Goal: Information Seeking & Learning: Learn about a topic

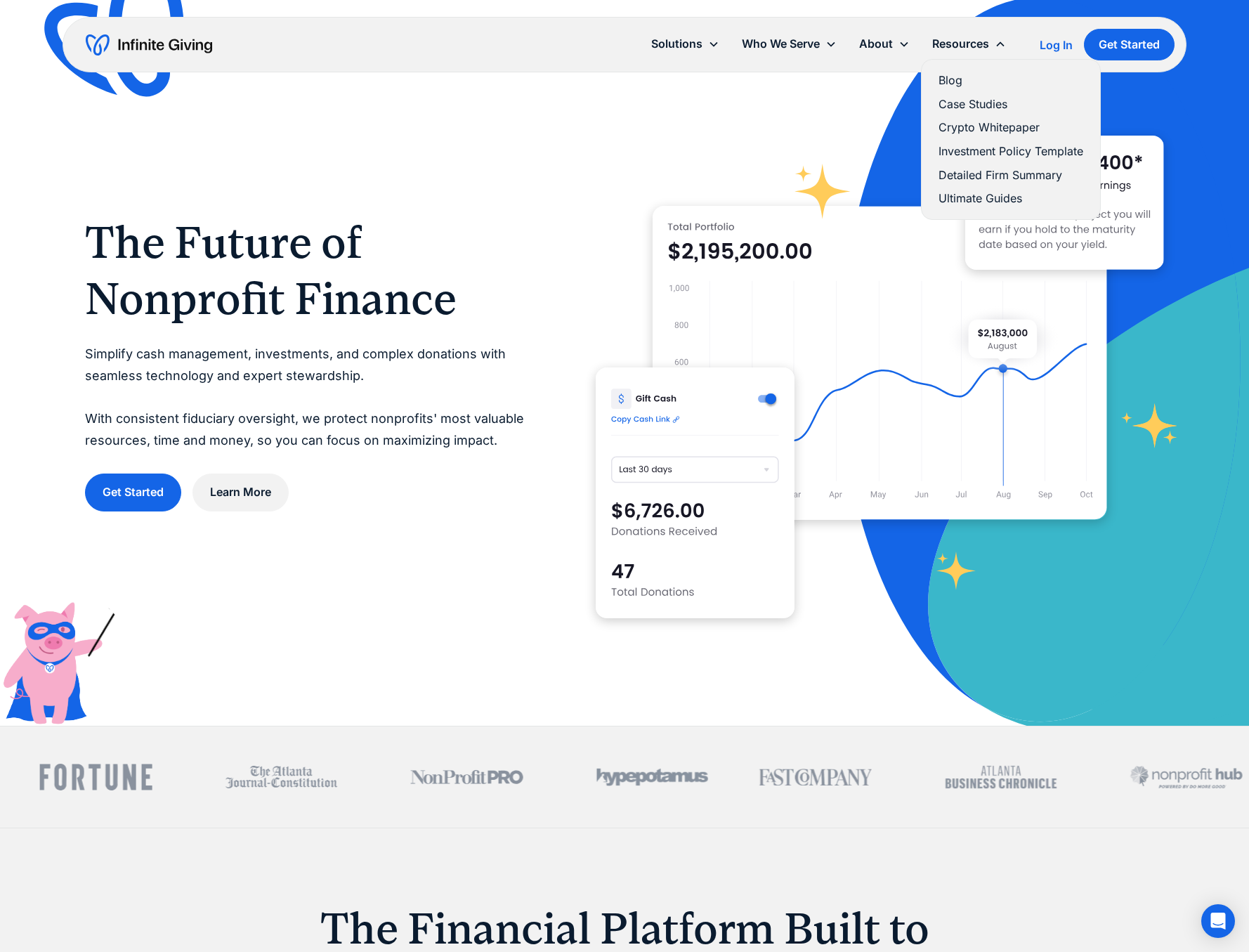
click at [957, 83] on link "Blog" at bounding box center [1011, 81] width 145 height 19
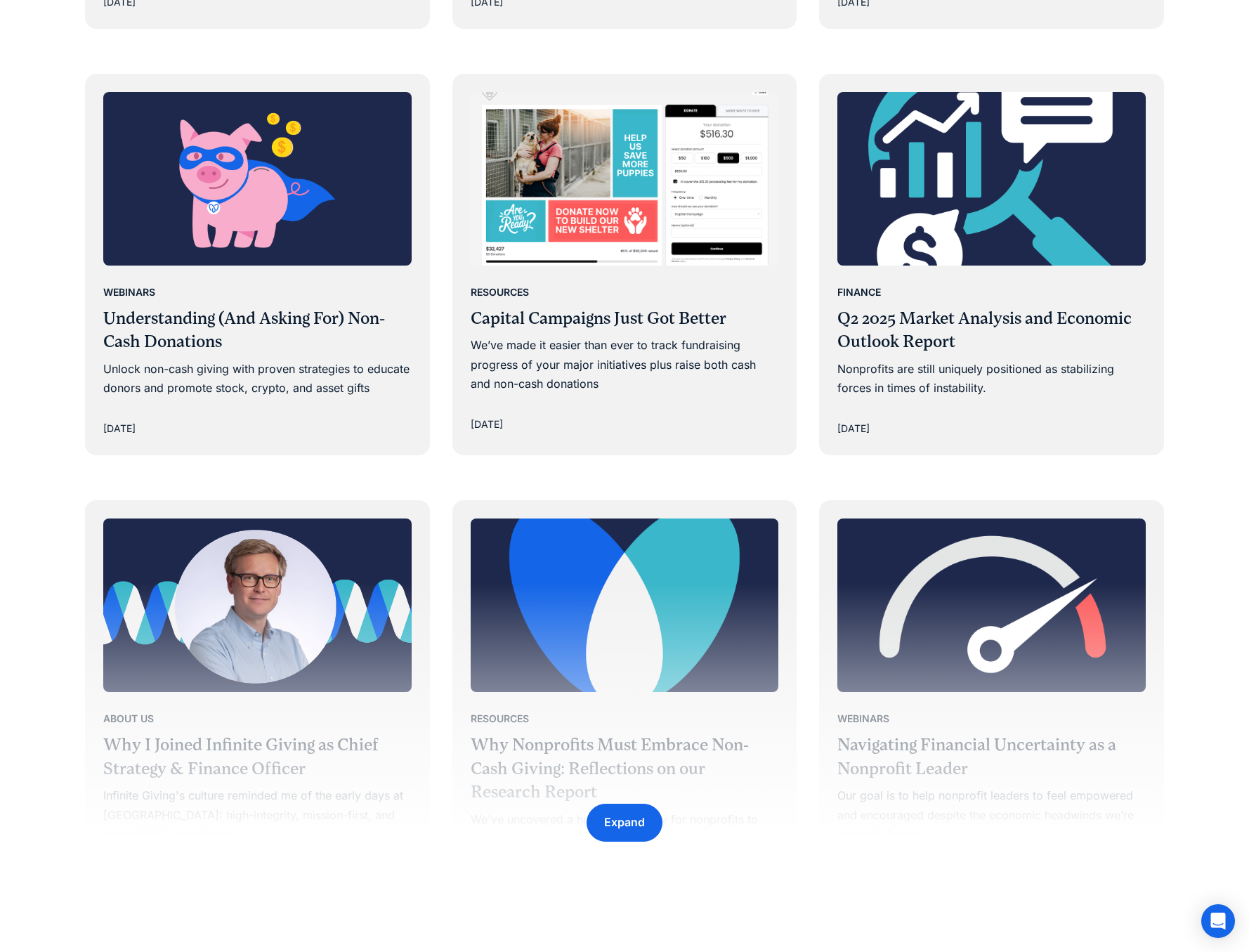
scroll to position [1751, 0]
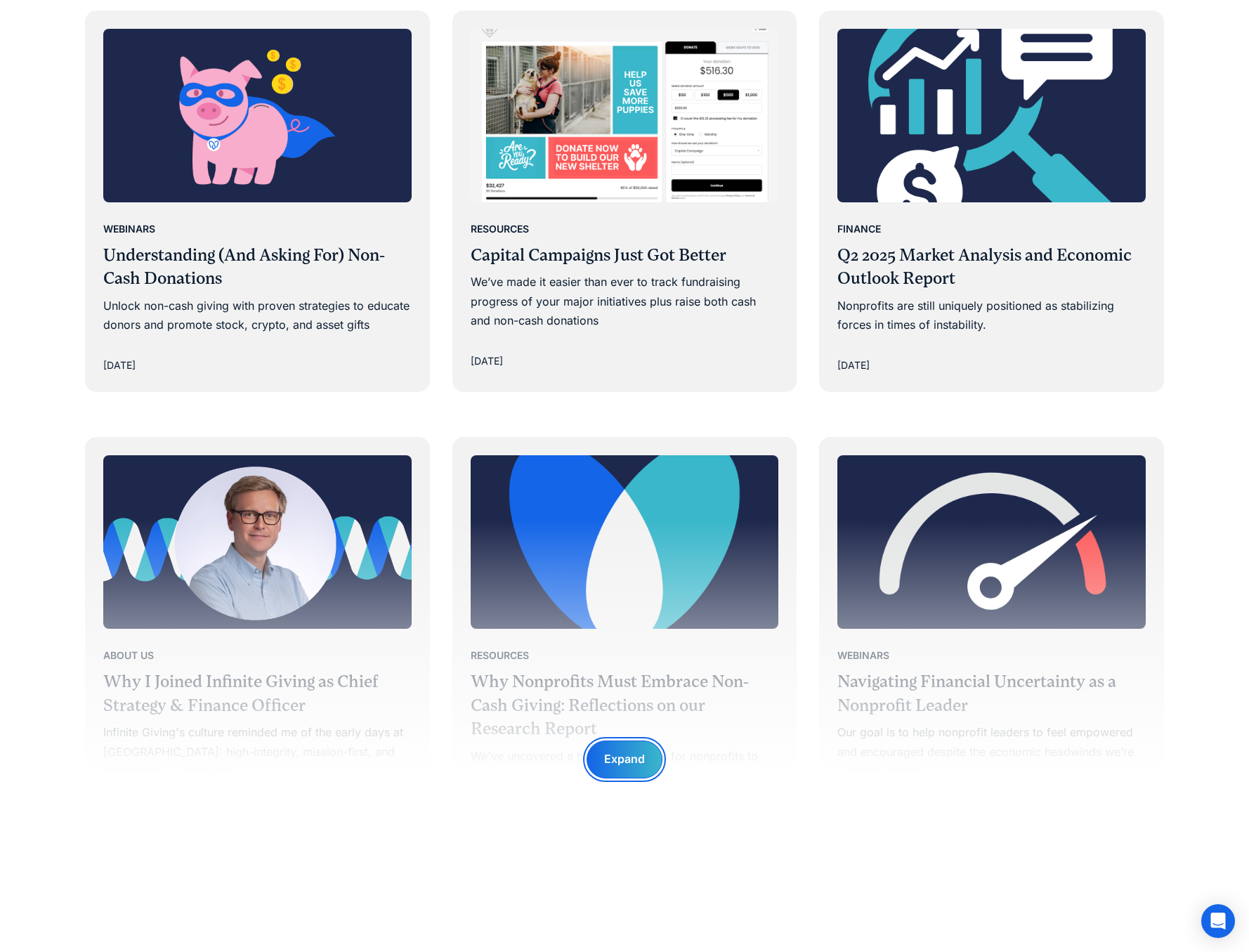
click at [626, 756] on div "Expand" at bounding box center [624, 759] width 41 height 19
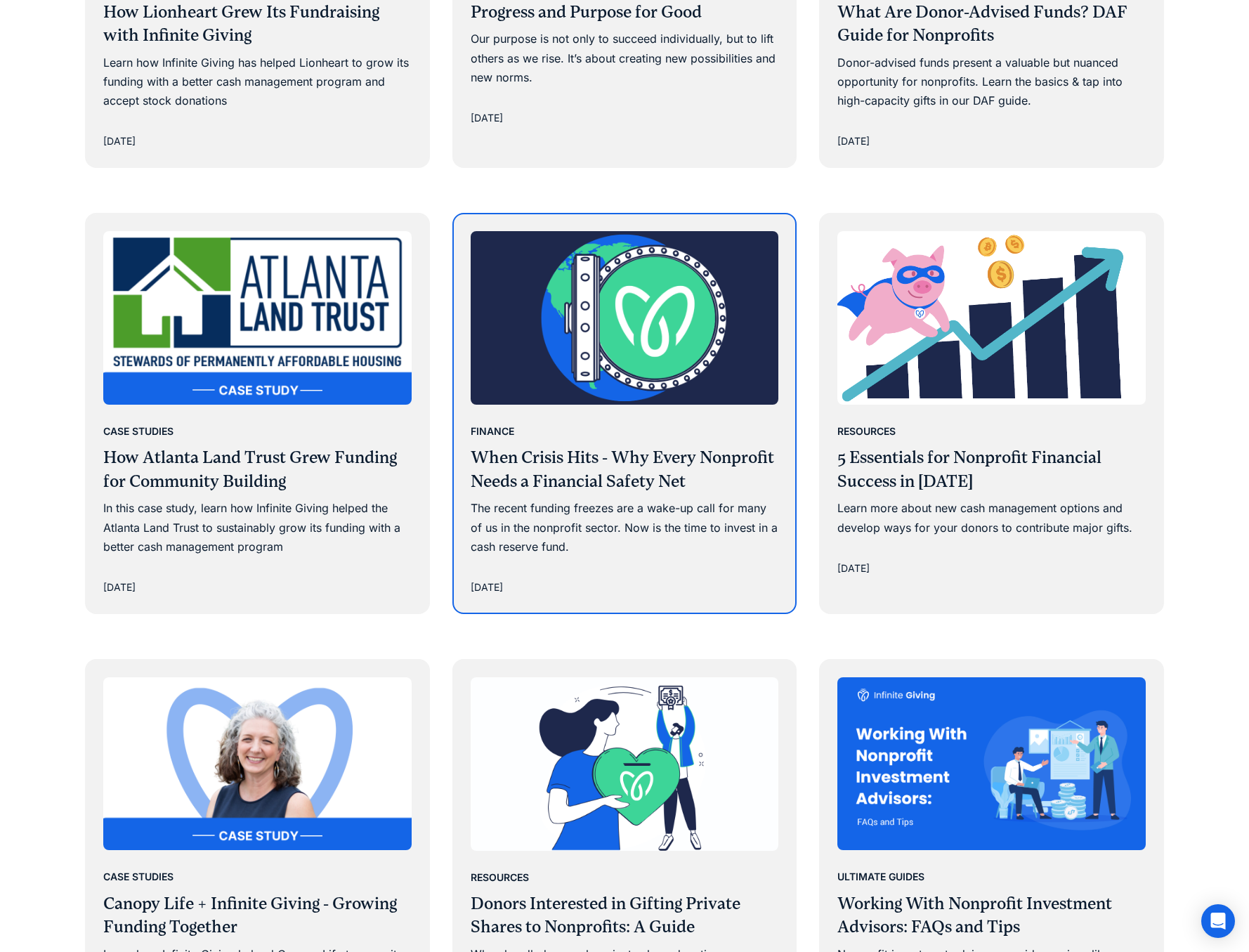
scroll to position [3338, 0]
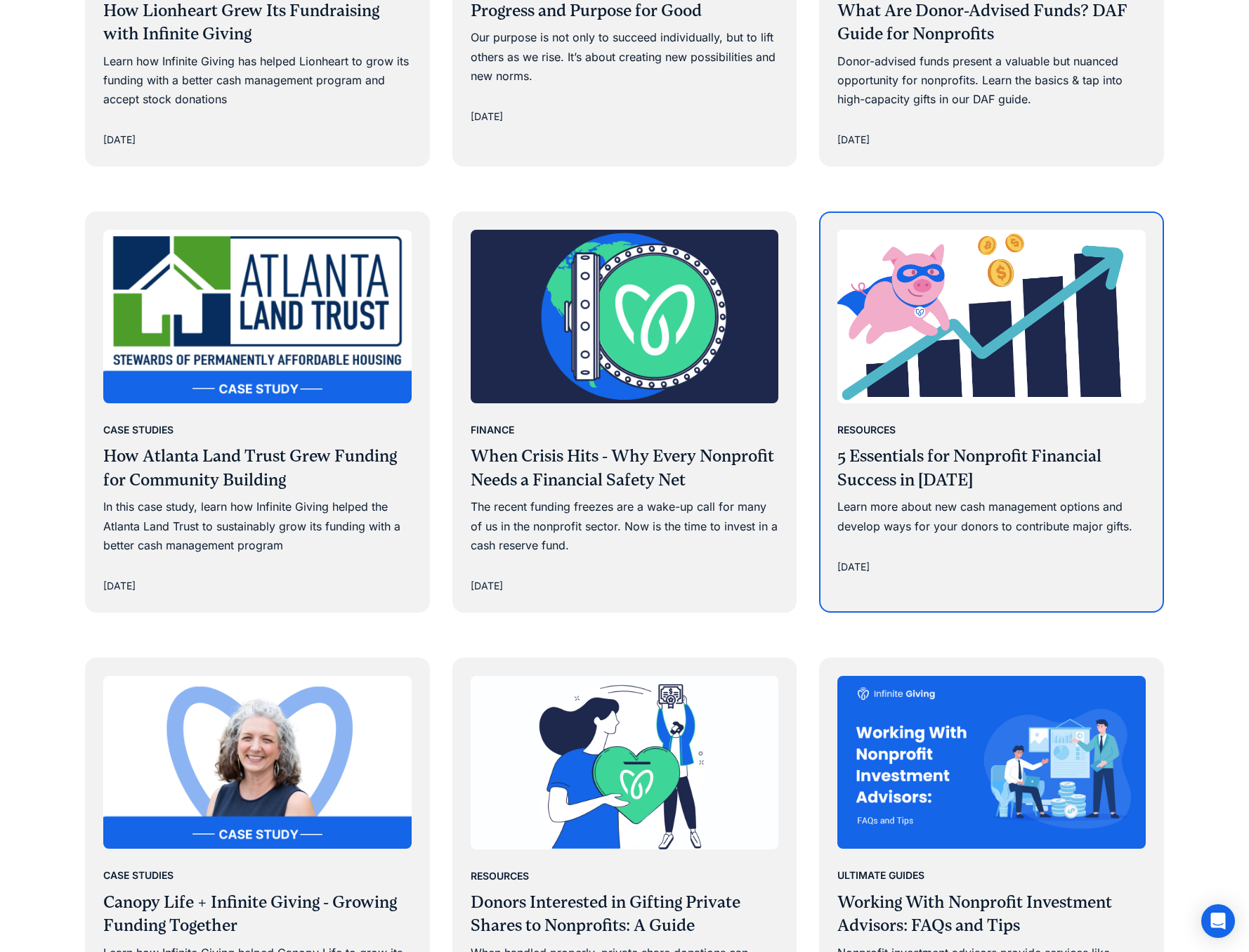
click at [913, 445] on h3 "5 Essentials for Nonprofit Financial Success in 2025" at bounding box center [991, 468] width 308 height 47
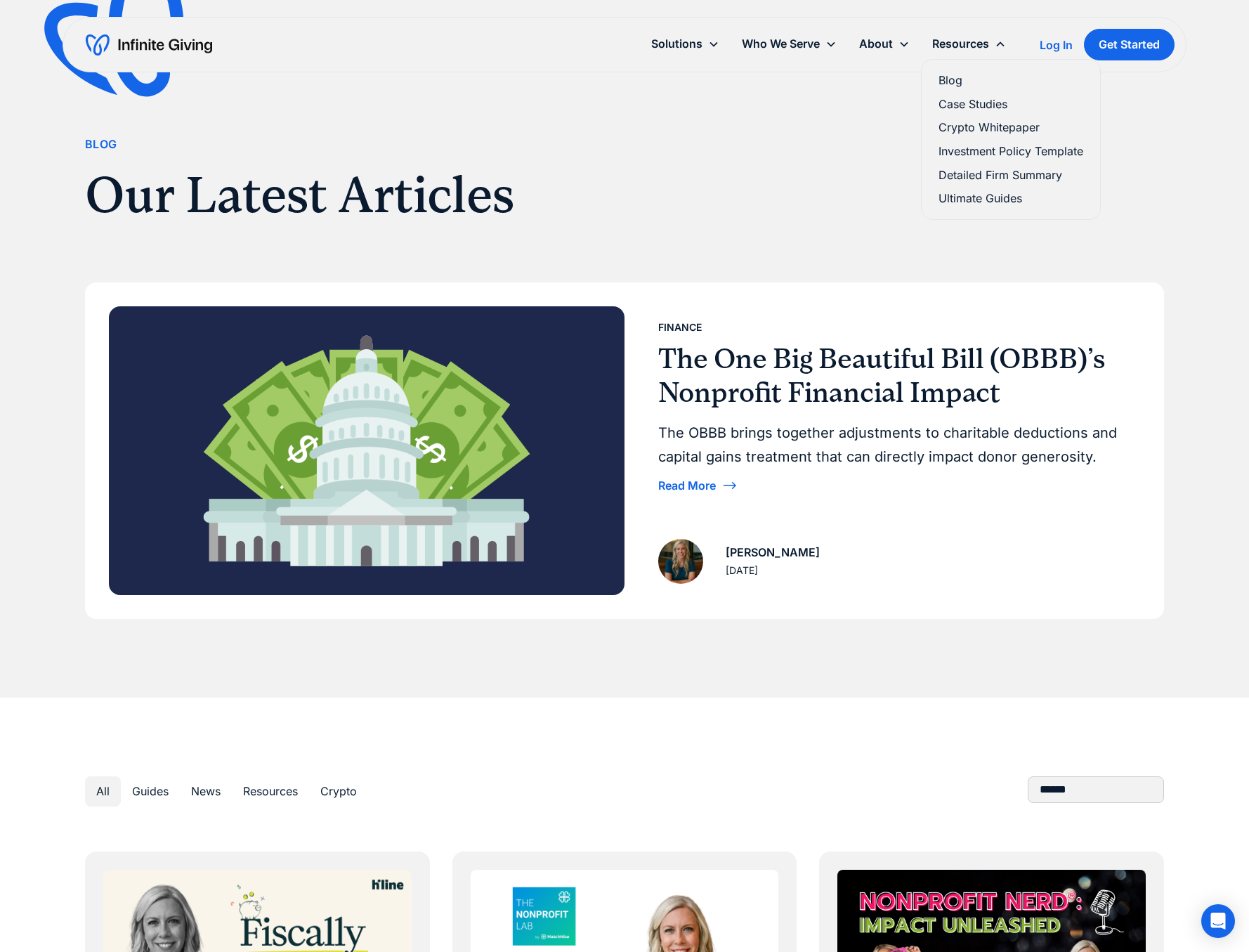
click at [973, 199] on link "Ultimate Guides" at bounding box center [1011, 199] width 145 height 19
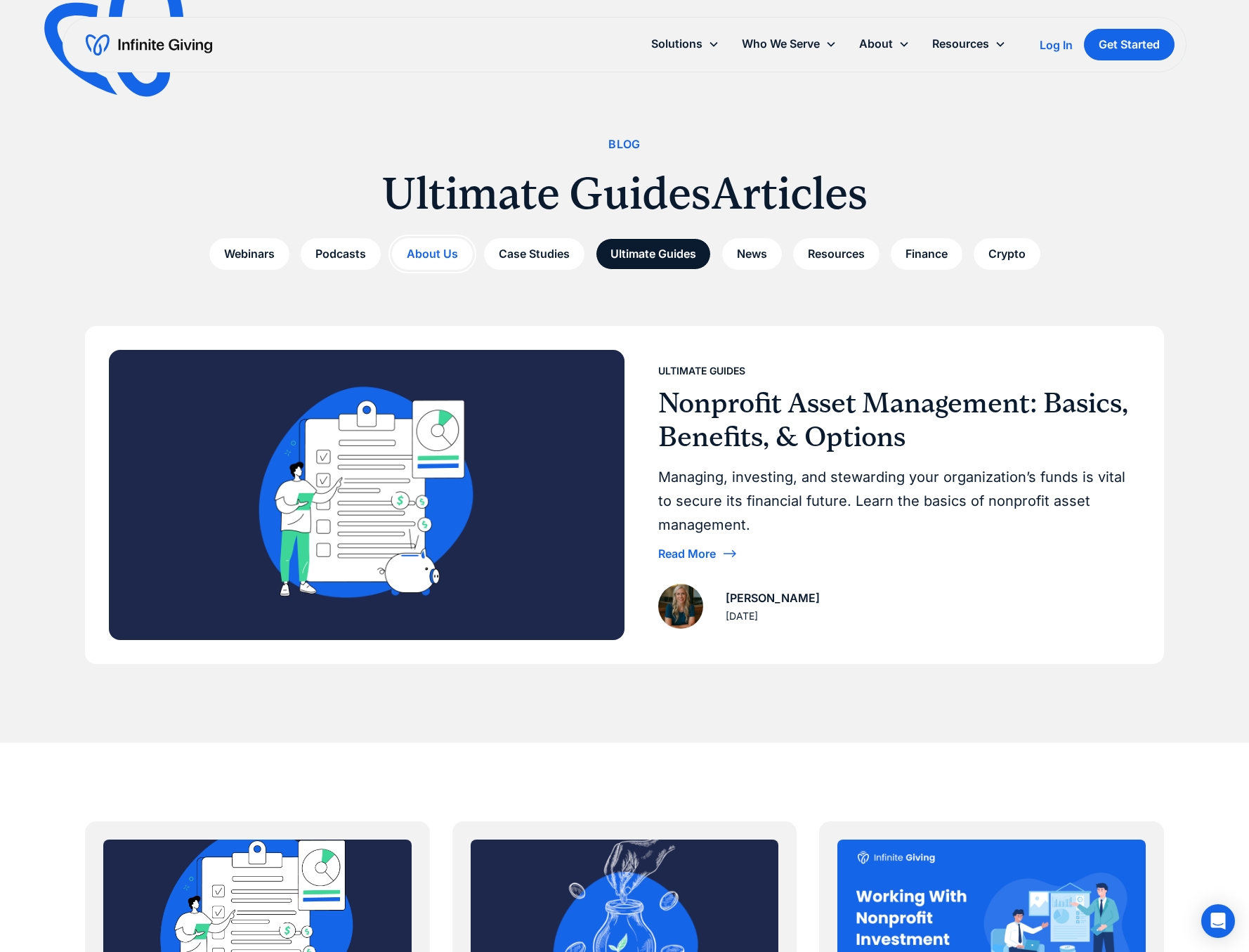
click at [427, 252] on link "About Us" at bounding box center [433, 254] width 81 height 32
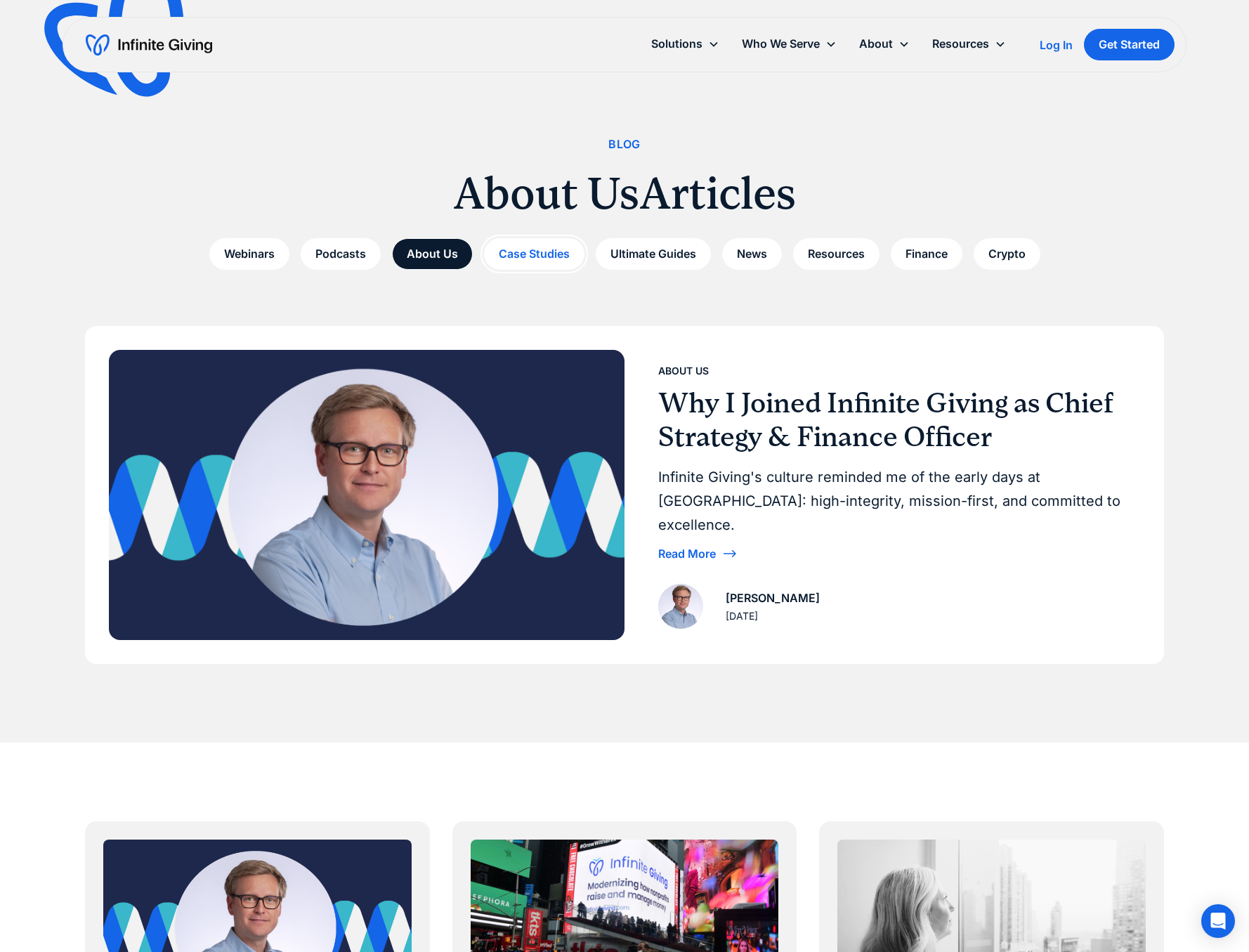
click at [521, 255] on link "Case Studies" at bounding box center [534, 254] width 100 height 32
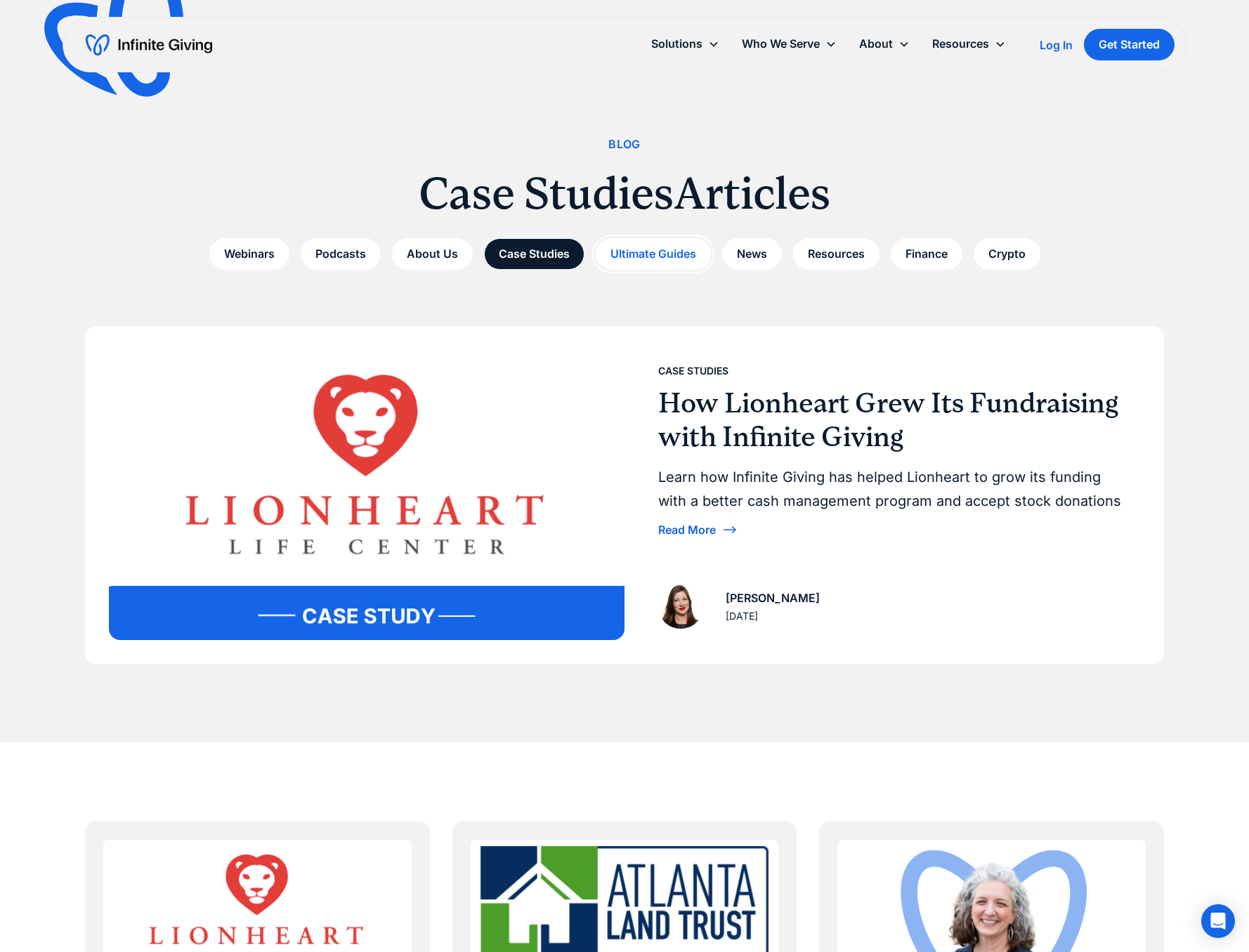
click at [667, 254] on link "Ultimate Guides" at bounding box center [653, 254] width 115 height 32
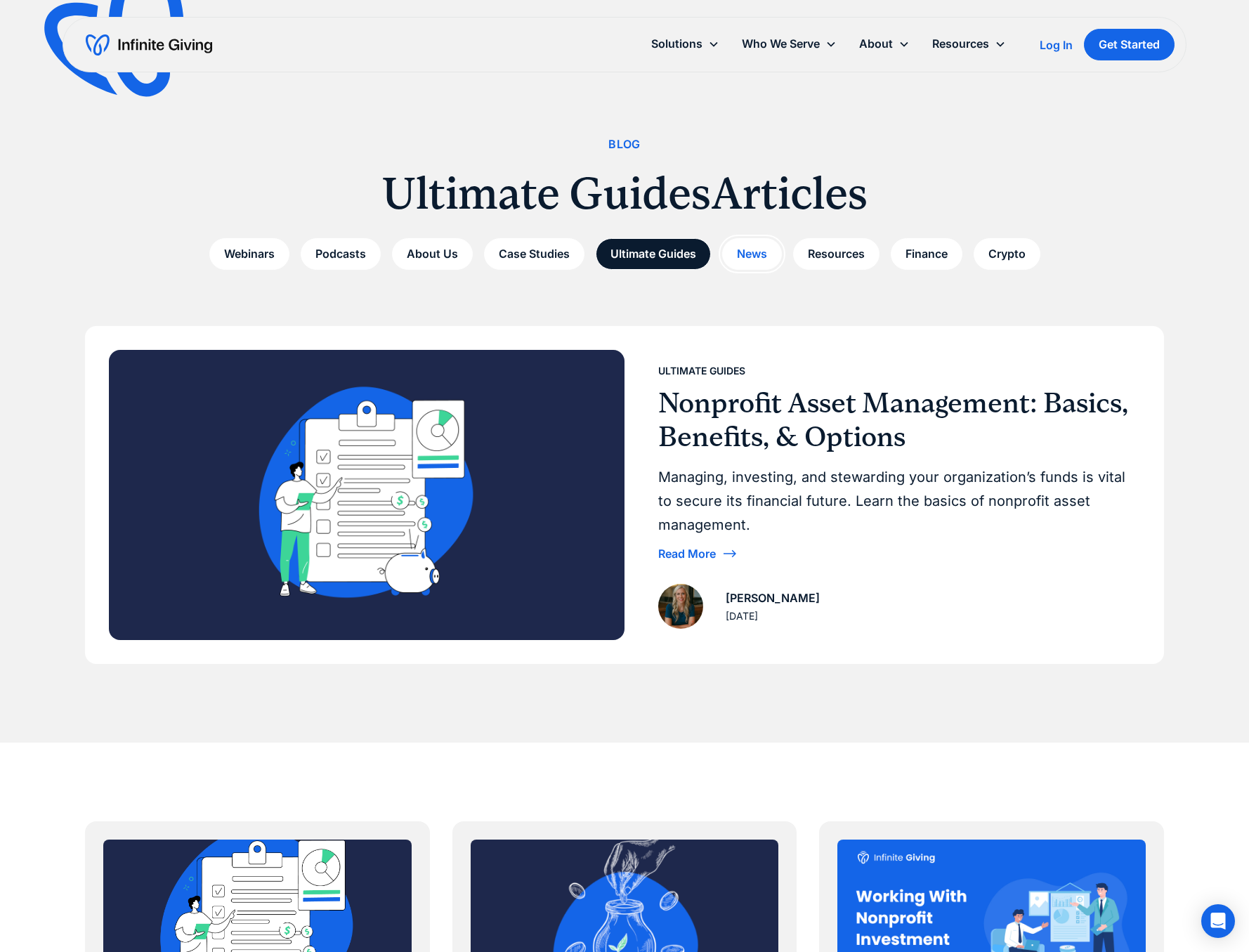
click at [756, 256] on link "News" at bounding box center [752, 254] width 60 height 32
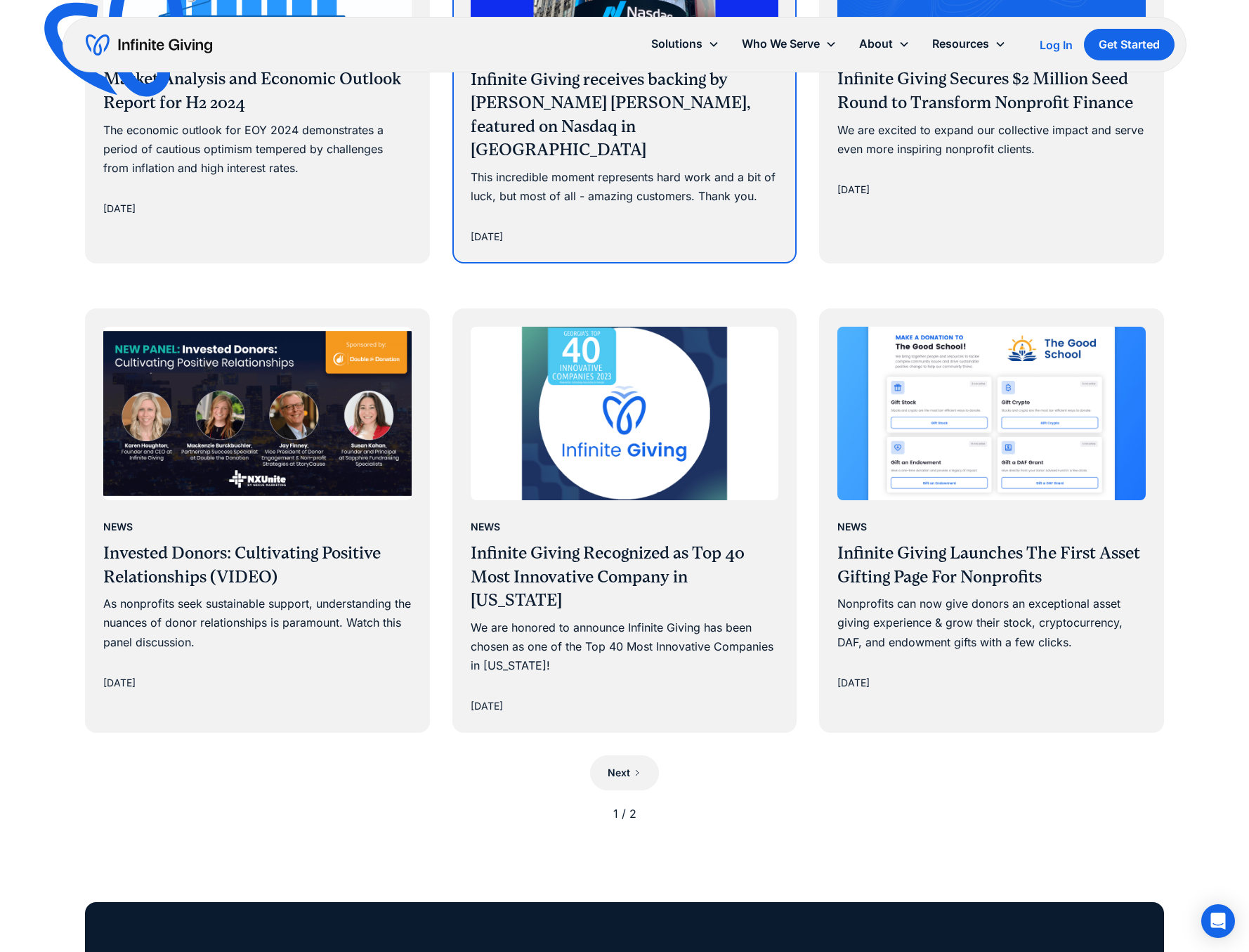
scroll to position [985, 0]
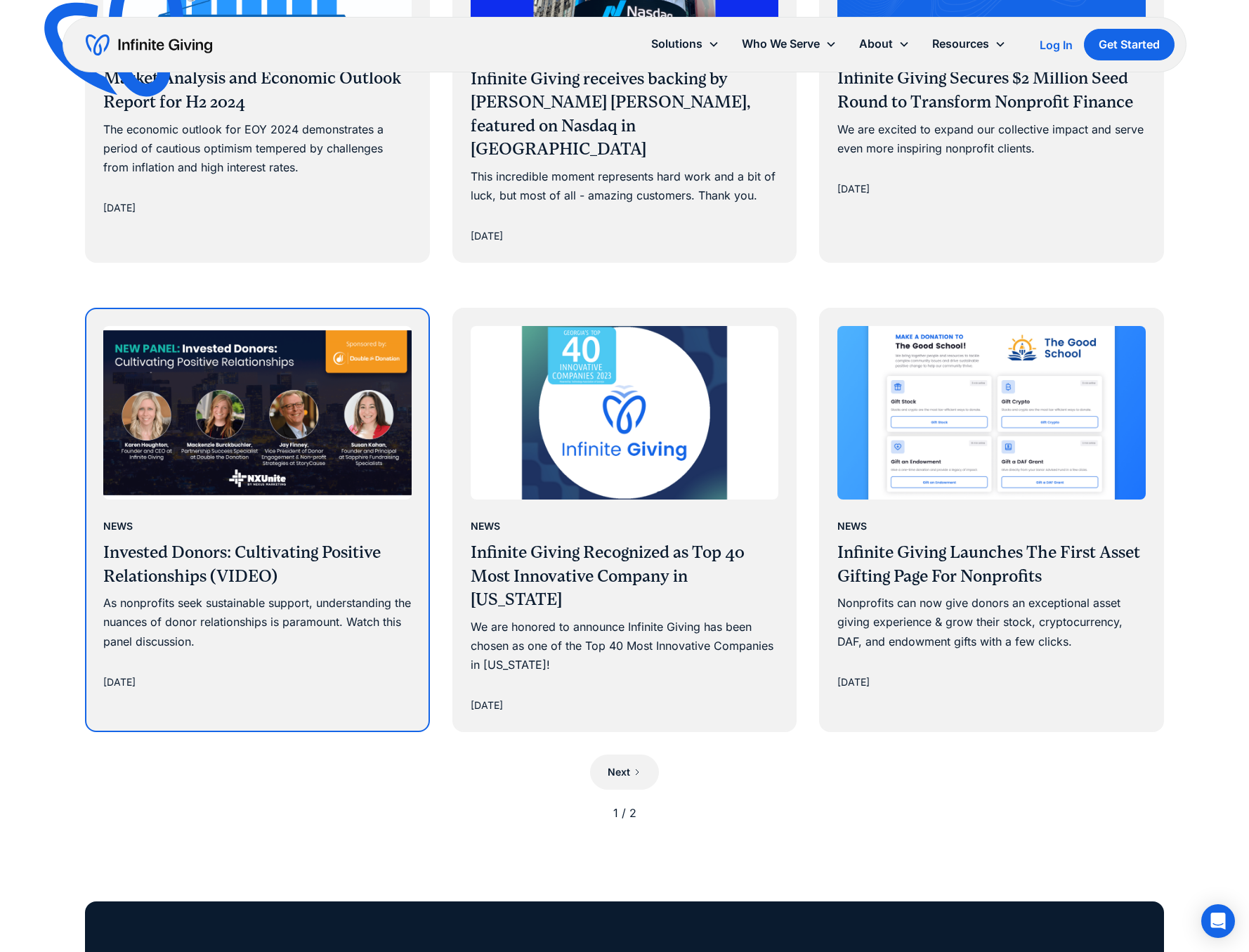
click at [263, 404] on img at bounding box center [258, 413] width 308 height 174
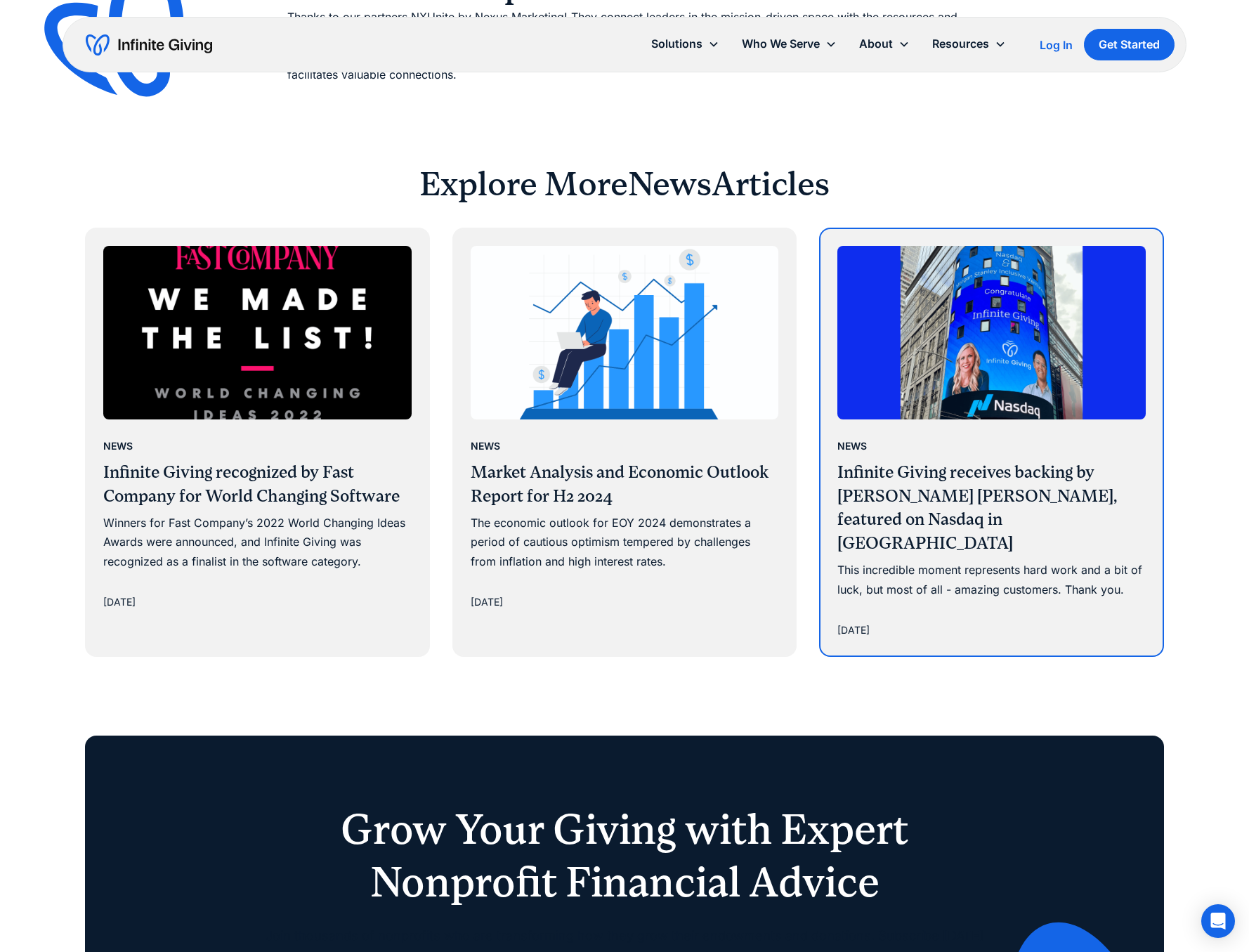
scroll to position [1604, 0]
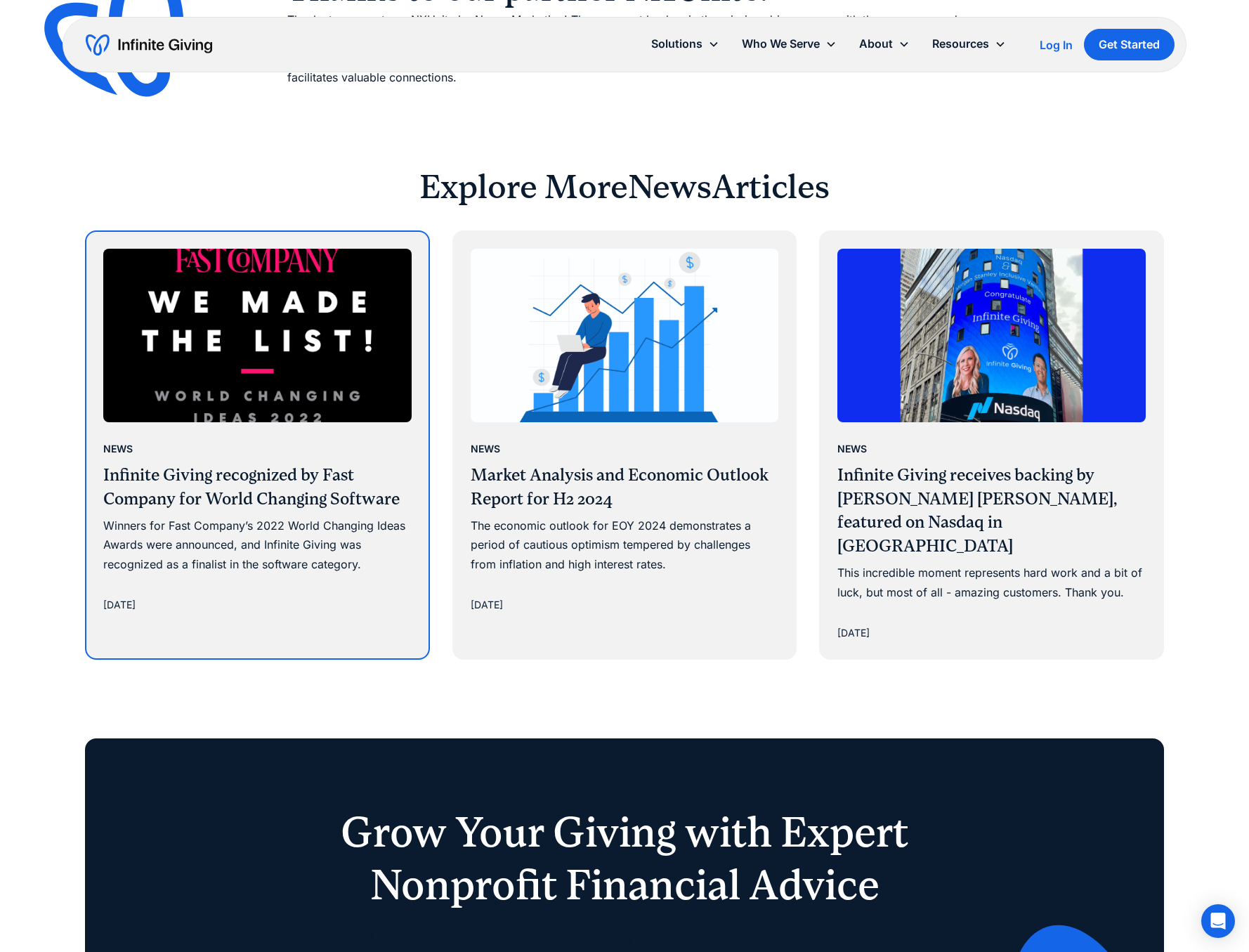
click at [266, 469] on h3 "Infinite Giving recognized by Fast Company for World Changing Software" at bounding box center [258, 487] width 308 height 47
